Goal: Information Seeking & Learning: Learn about a topic

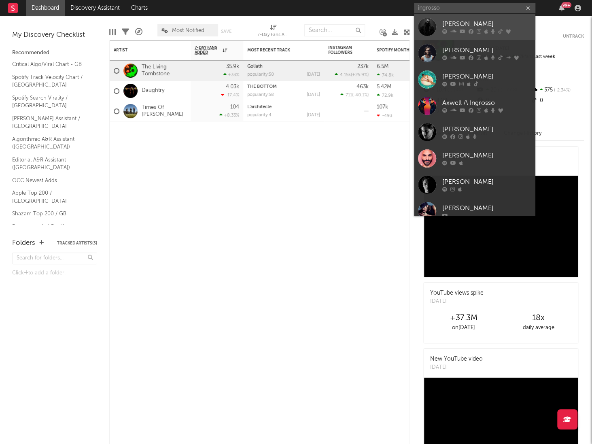
type input "ingrosso"
click at [456, 29] on icon at bounding box center [454, 31] width 6 height 5
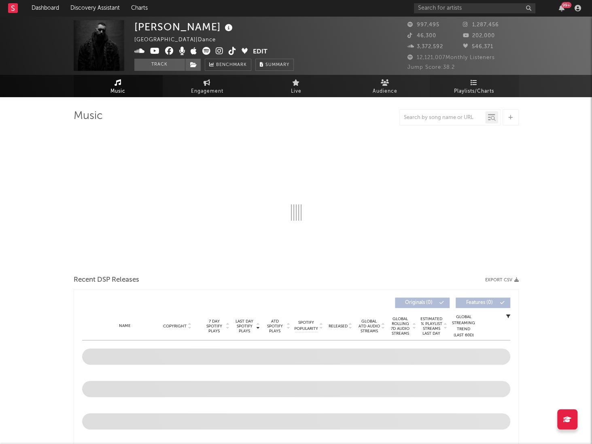
click at [476, 83] on icon at bounding box center [474, 82] width 7 height 6
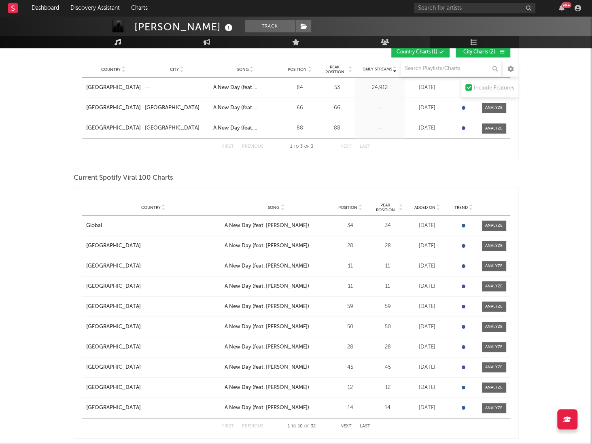
scroll to position [190, 0]
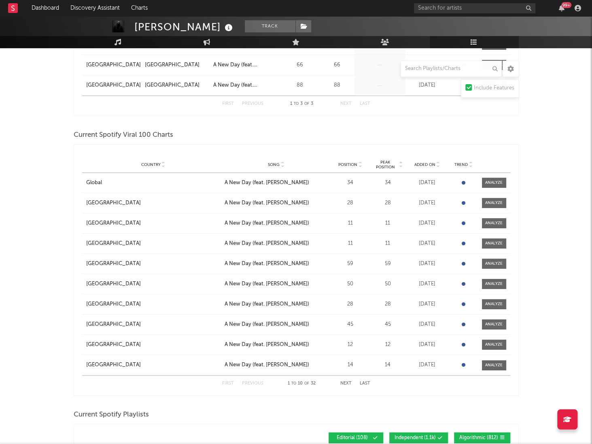
click at [347, 381] on button "Next" at bounding box center [346, 383] width 11 height 4
click at [349, 163] on span "Position" at bounding box center [347, 164] width 19 height 5
click at [343, 383] on button "Next" at bounding box center [346, 383] width 11 height 4
